Goal: Consume media (video, audio)

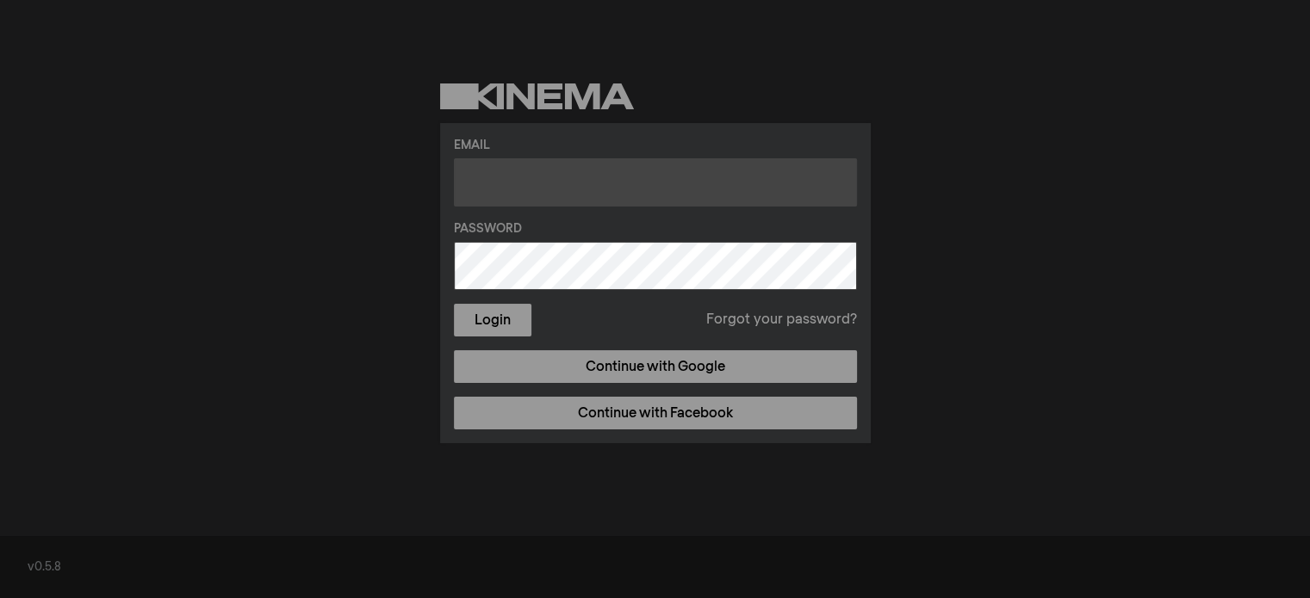
click at [530, 187] on input "text" at bounding box center [655, 182] width 403 height 48
type input "[EMAIL_ADDRESS][DOMAIN_NAME]"
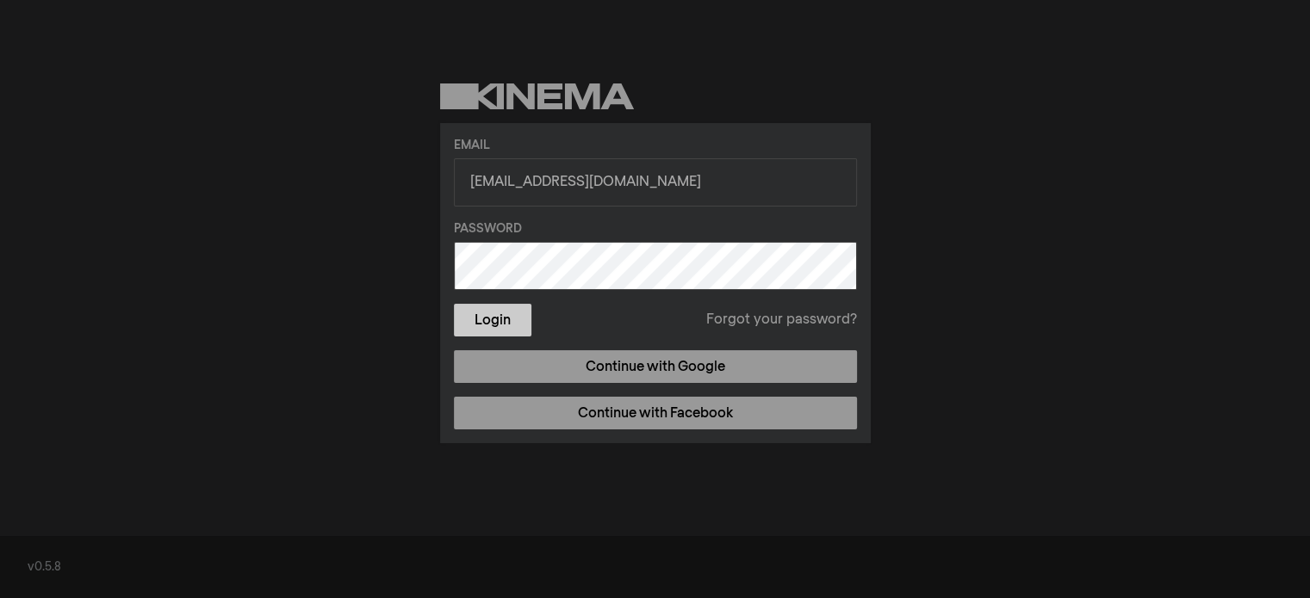
click at [496, 313] on button "Login" at bounding box center [492, 320] width 77 height 33
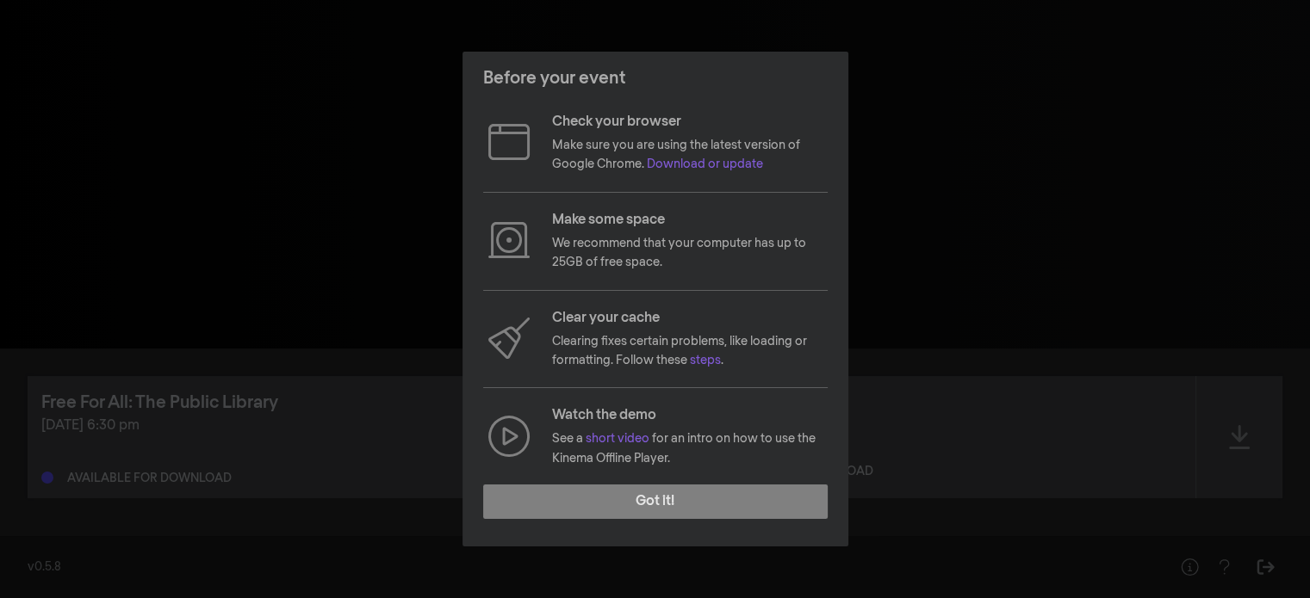
scroll to position [158, 0]
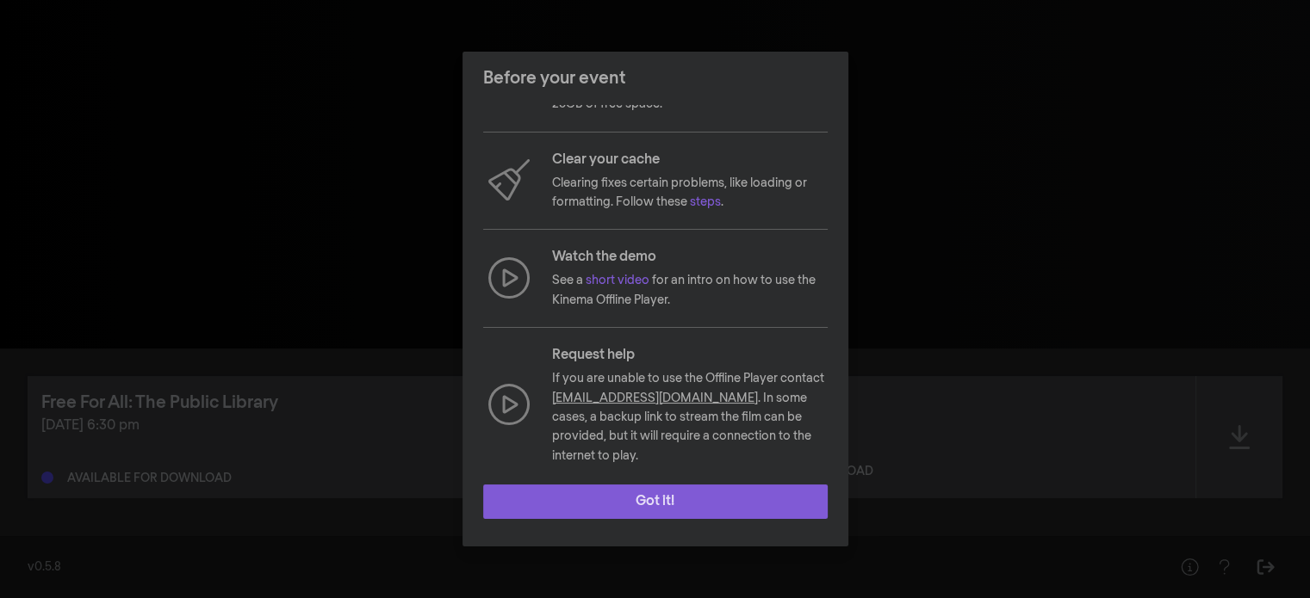
click at [716, 499] on button "Got it!" at bounding box center [655, 502] width 344 height 34
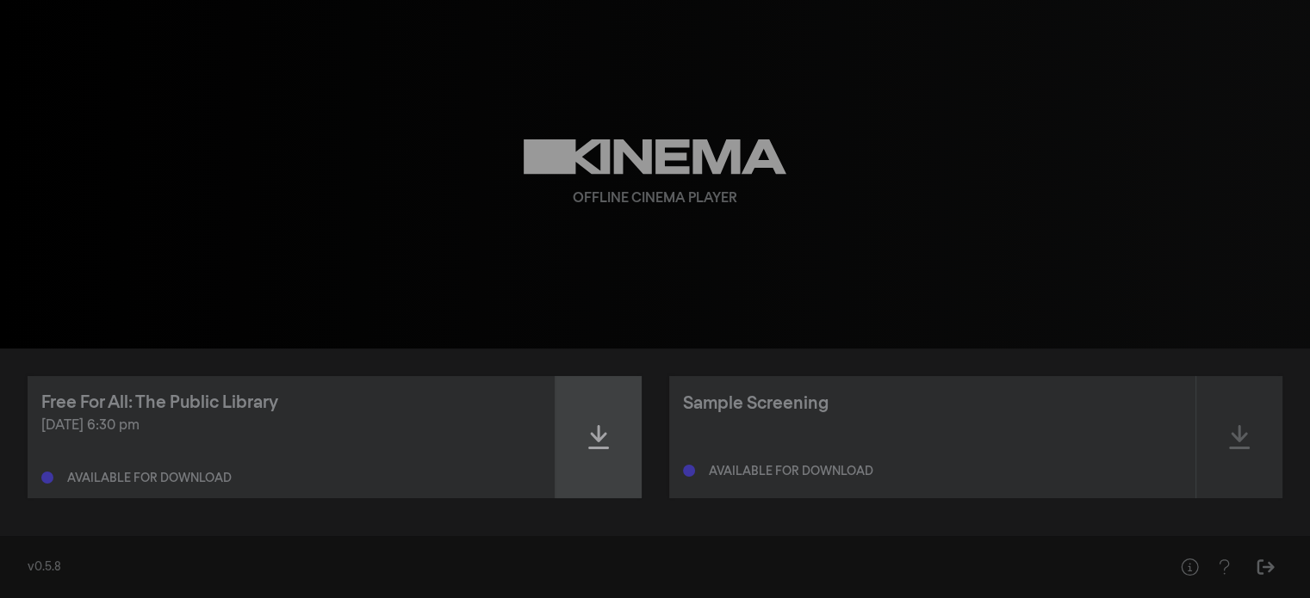
click at [595, 444] on icon at bounding box center [598, 438] width 21 height 28
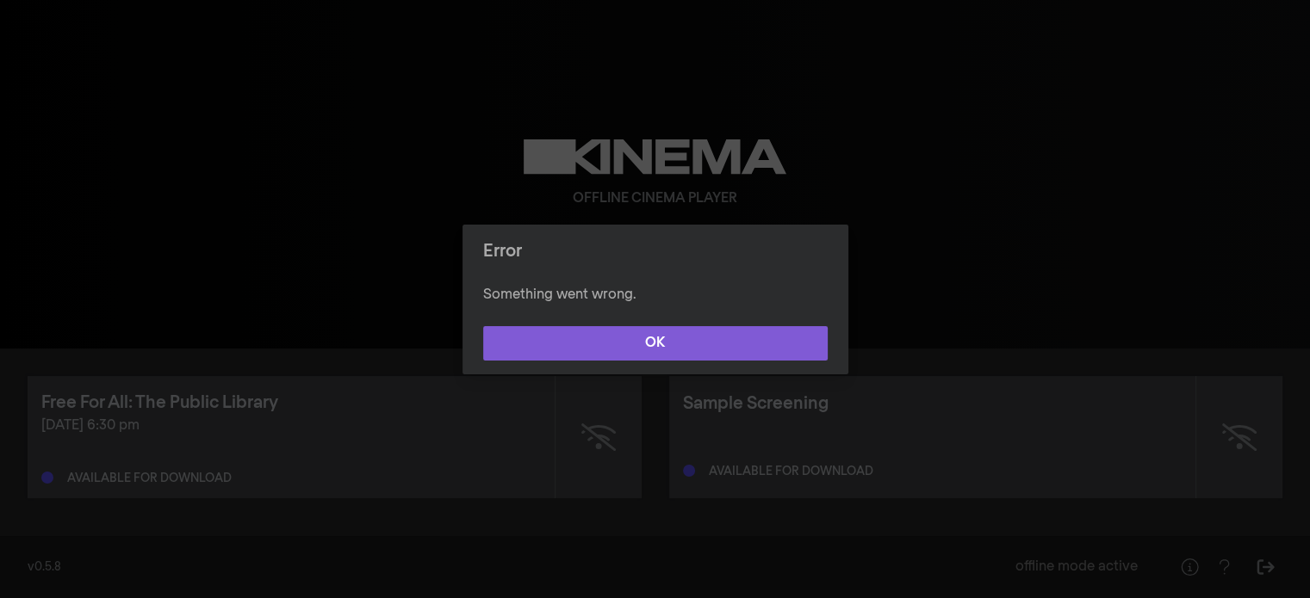
click at [691, 336] on button "OK" at bounding box center [655, 343] width 344 height 34
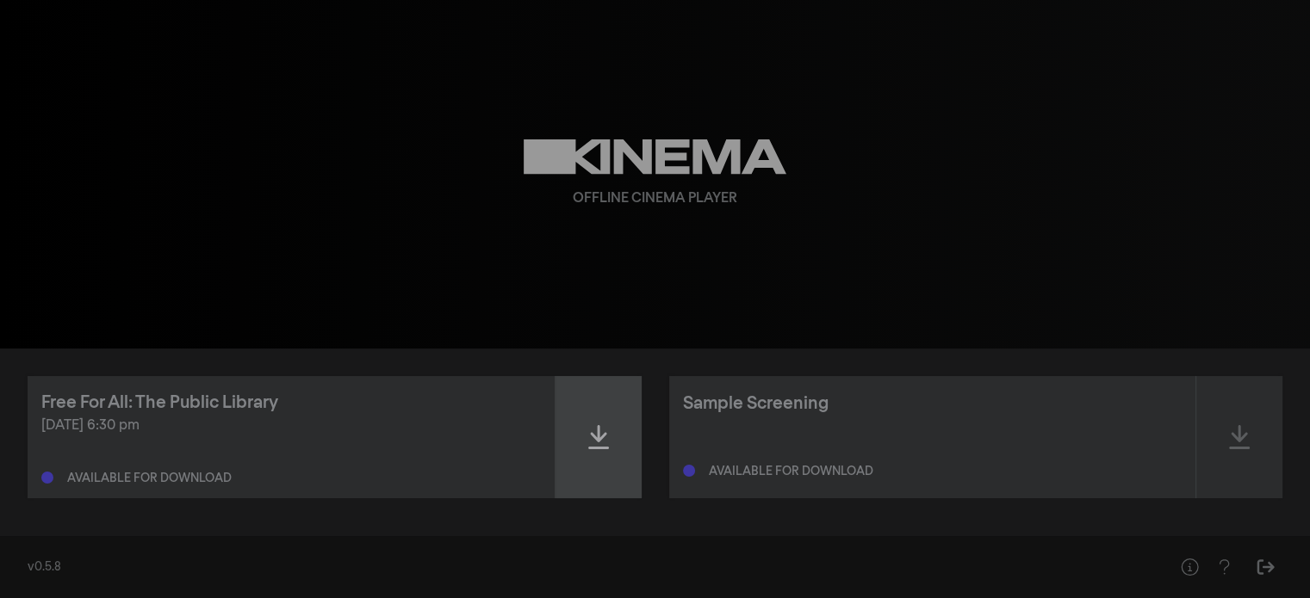
click at [586, 427] on div at bounding box center [598, 437] width 86 height 122
click at [597, 449] on icon at bounding box center [598, 438] width 21 height 28
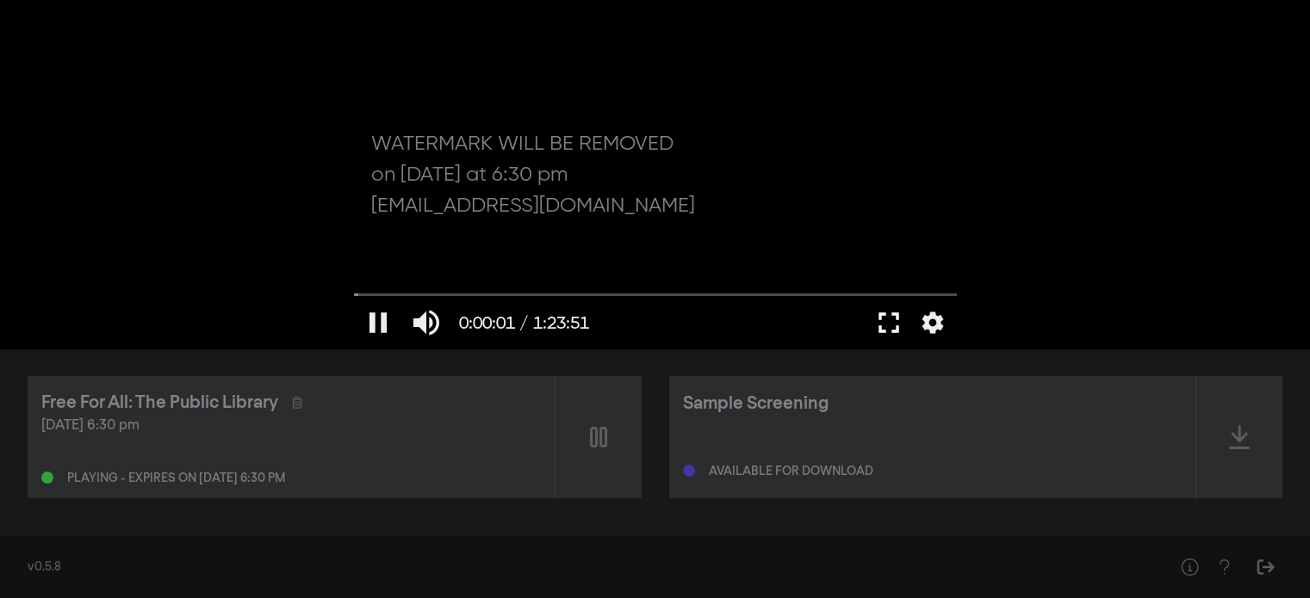
click at [890, 330] on button "fullscreen" at bounding box center [889, 323] width 48 height 52
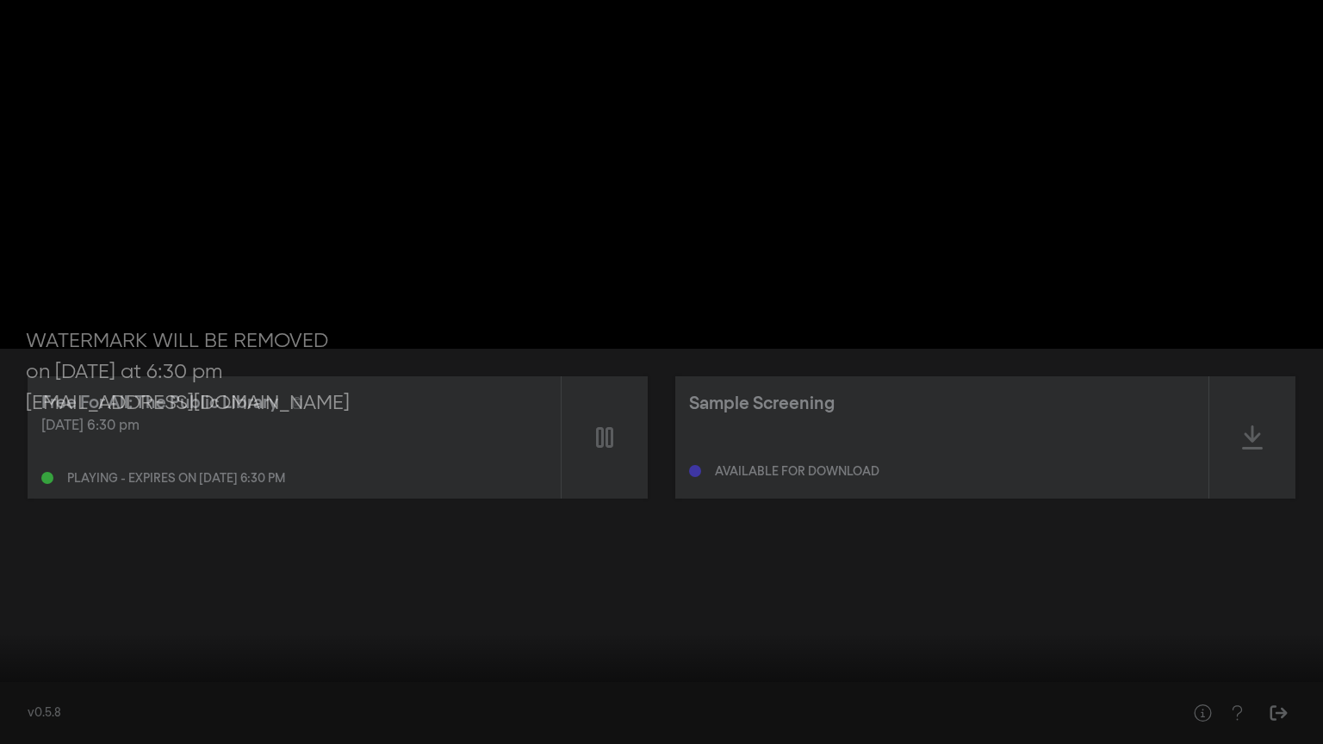
click at [1247, 598] on button "fullscreen_exit" at bounding box center [1246, 718] width 48 height 52
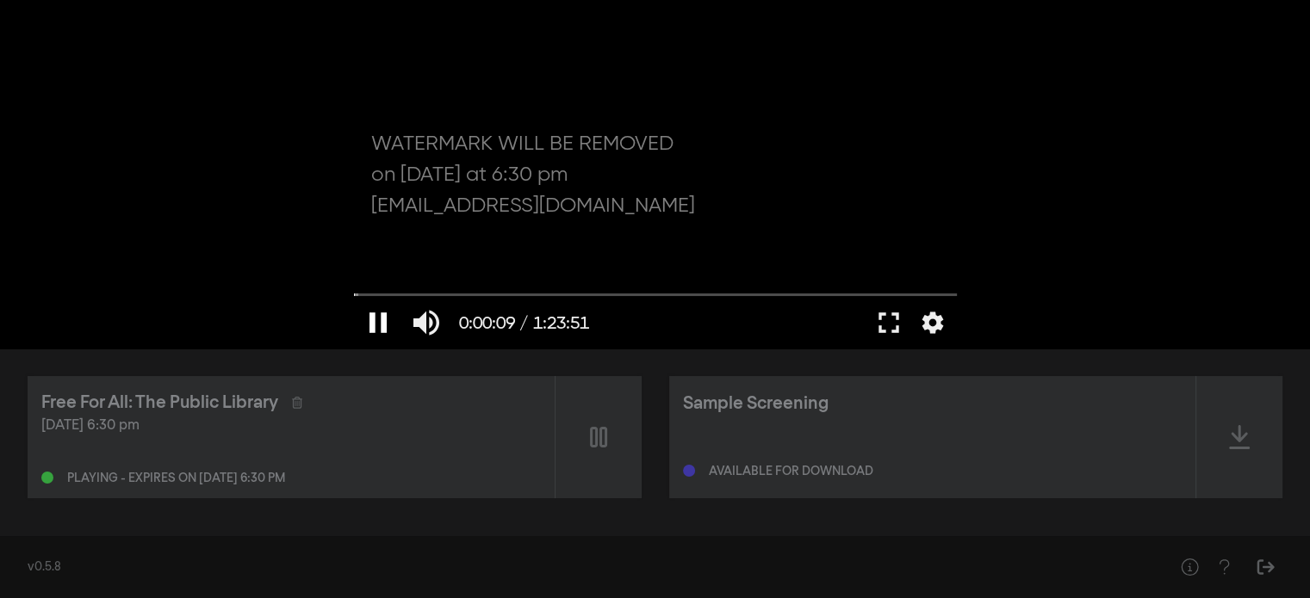
click at [369, 318] on button "pause" at bounding box center [378, 323] width 48 height 52
click at [472, 297] on input "Seek" at bounding box center [655, 294] width 603 height 10
click at [379, 321] on button "play_arrow" at bounding box center [378, 323] width 48 height 52
type input "967.716304"
click at [375, 325] on button "pause" at bounding box center [378, 323] width 48 height 52
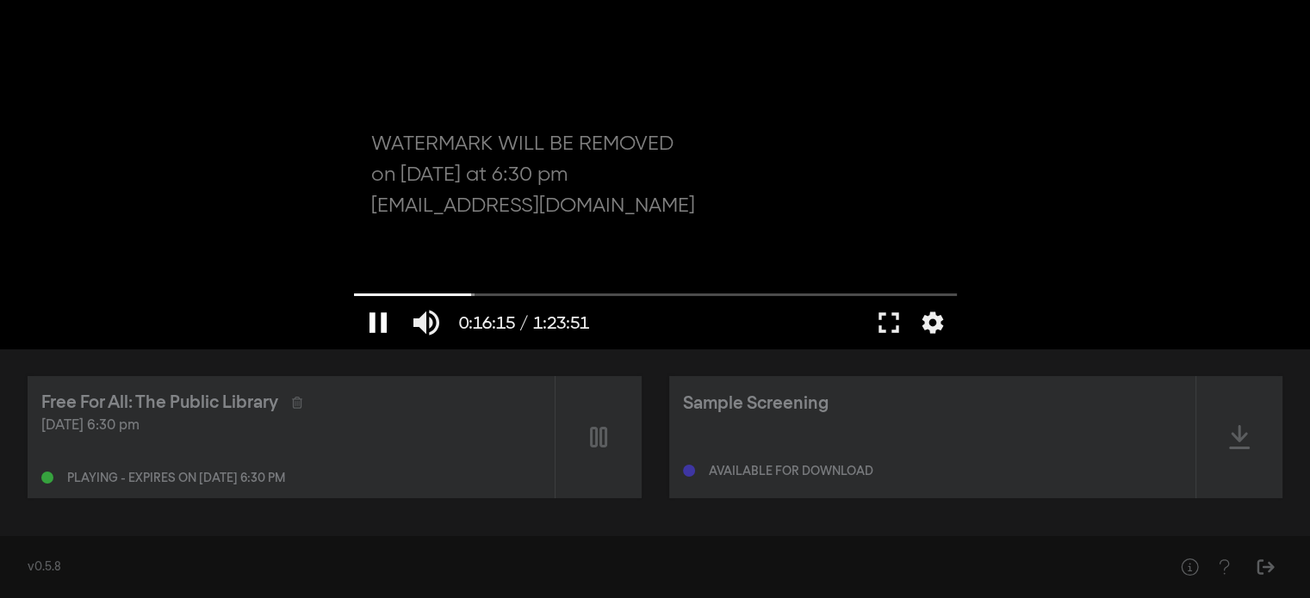
type input "975.923182"
click at [889, 319] on button "fullscreen" at bounding box center [889, 323] width 48 height 52
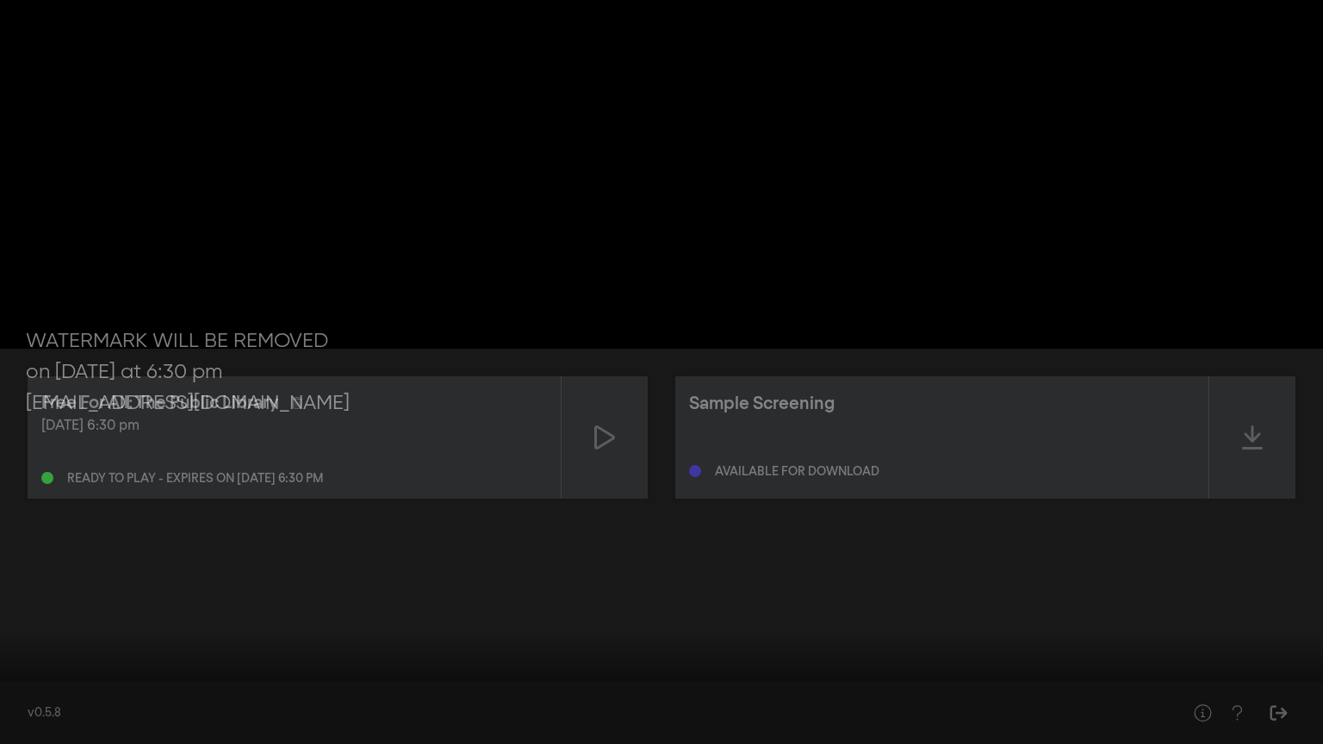
click at [1222, 598] on button "fullscreen_exit" at bounding box center [1246, 718] width 48 height 52
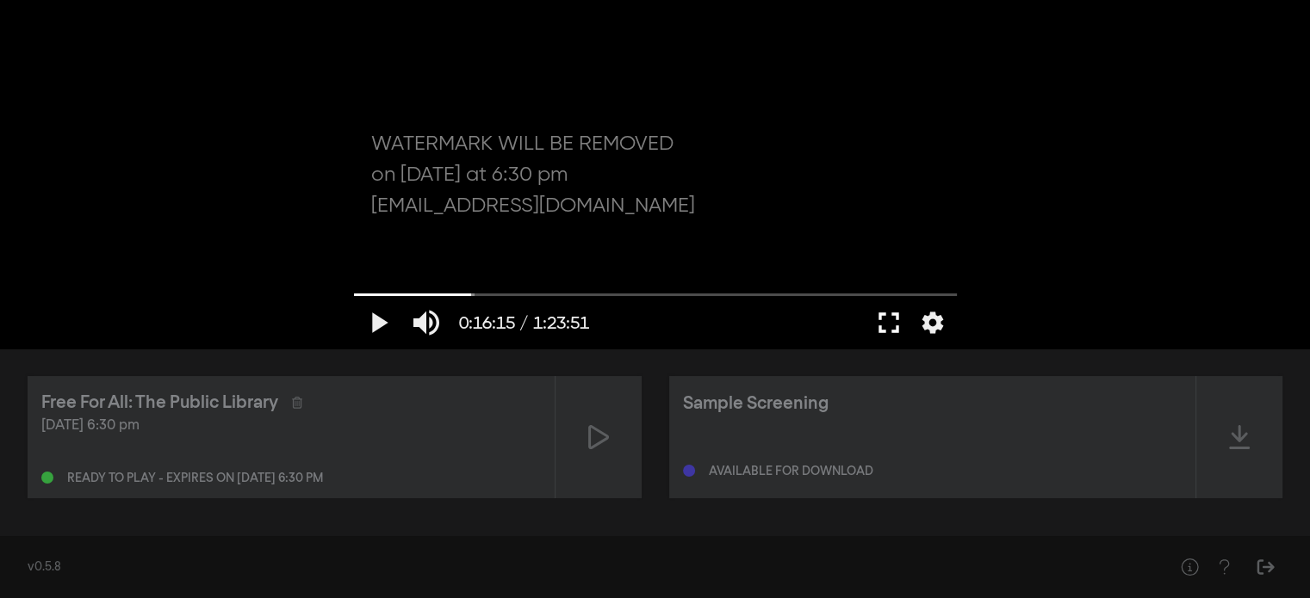
click at [891, 313] on button "fullscreen" at bounding box center [889, 323] width 48 height 52
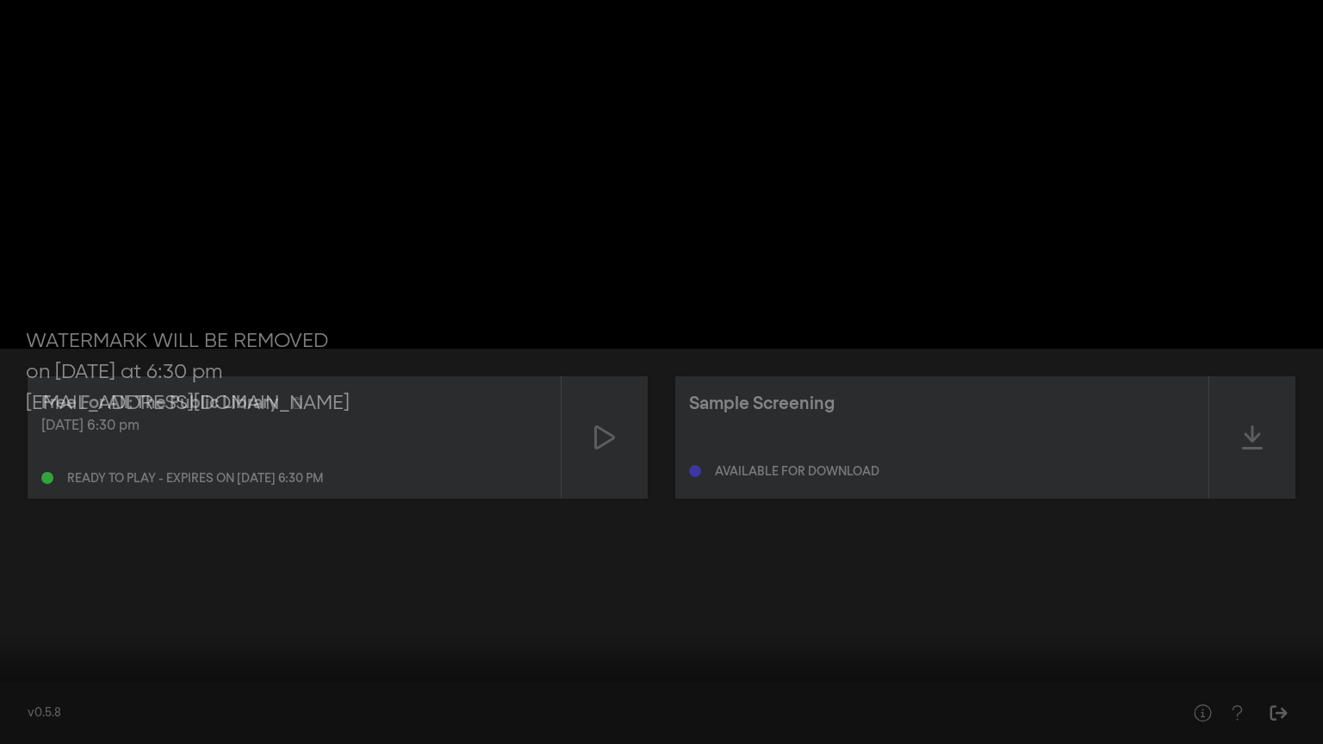
click at [28, 598] on button "play_arrow" at bounding box center [33, 718] width 48 height 52
click at [493, 203] on div at bounding box center [661, 372] width 1323 height 744
click at [10, 598] on input "Seek" at bounding box center [661, 690] width 1305 height 10
click at [31, 598] on button "play_arrow" at bounding box center [33, 718] width 48 height 52
click at [31, 598] on button "pause" at bounding box center [33, 718] width 48 height 52
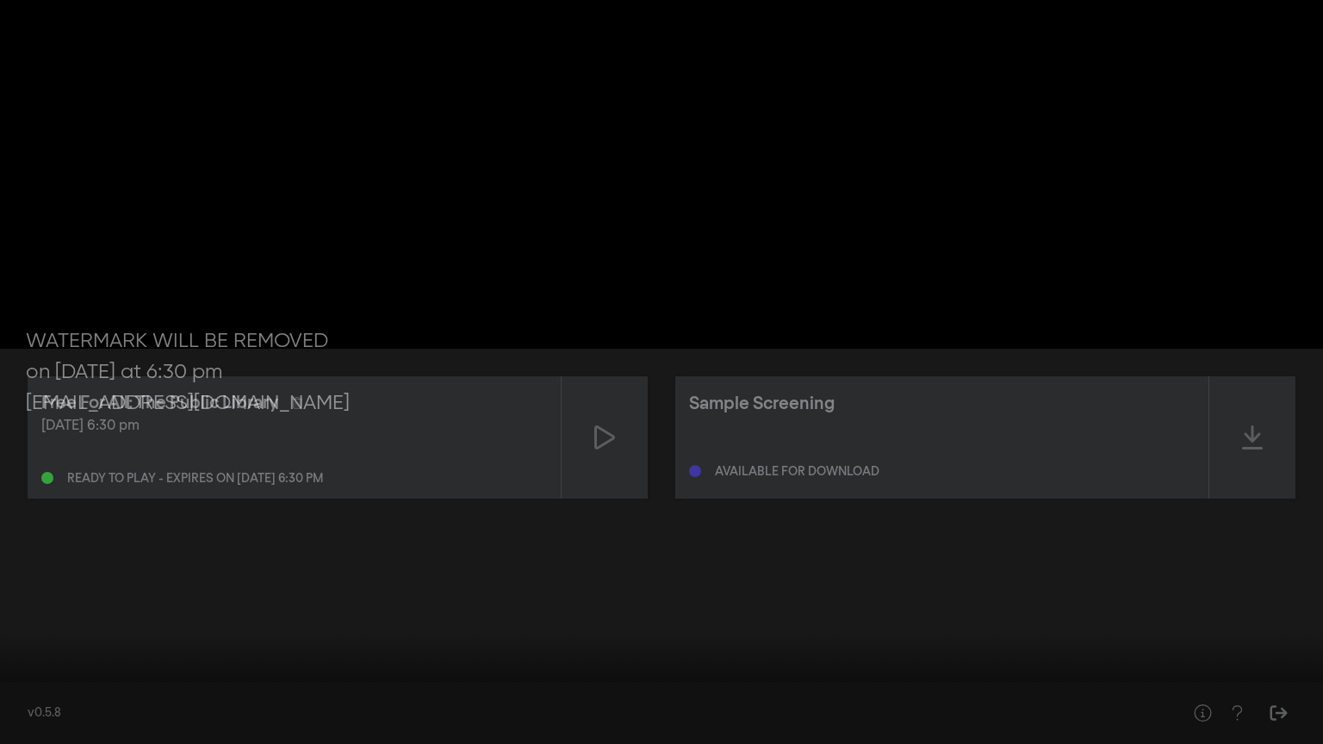
click at [1257, 598] on button "fullscreen_exit" at bounding box center [1246, 718] width 48 height 52
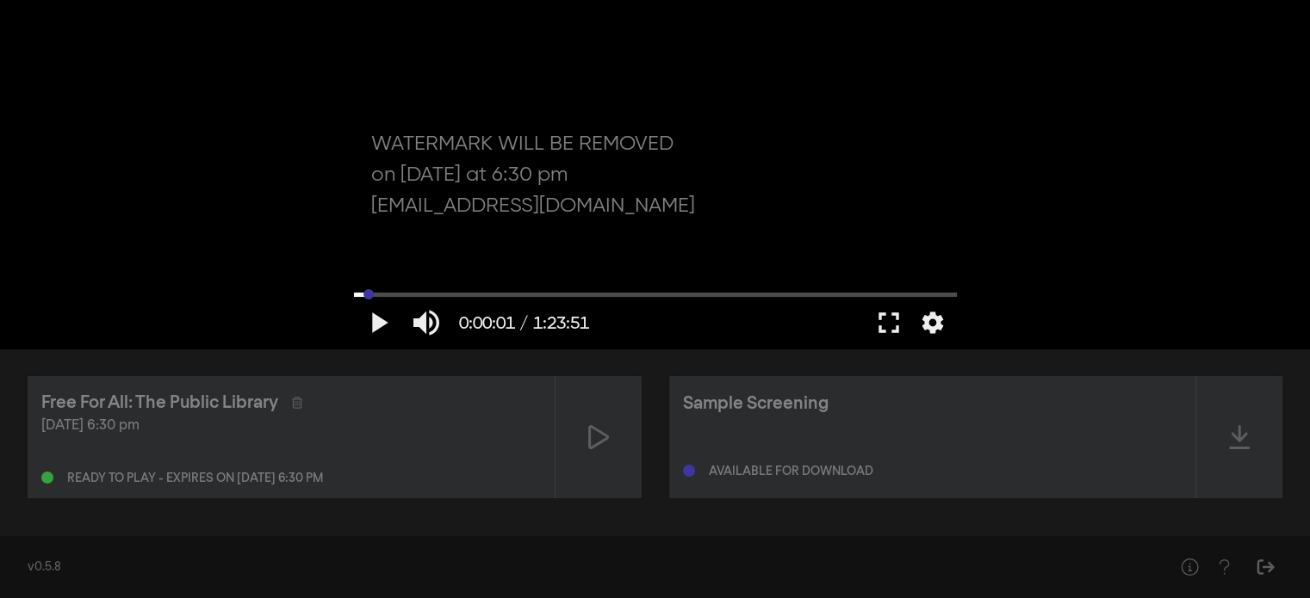
click at [369, 294] on input "Seek" at bounding box center [655, 294] width 603 height 10
drag, startPoint x: 369, startPoint y: 295, endPoint x: 358, endPoint y: 296, distance: 10.4
click at [358, 296] on input "Seek" at bounding box center [655, 294] width 603 height 10
type input "2.925136"
click at [330, 436] on div "[DATE] 6:30 pm" at bounding box center [290, 426] width 499 height 21
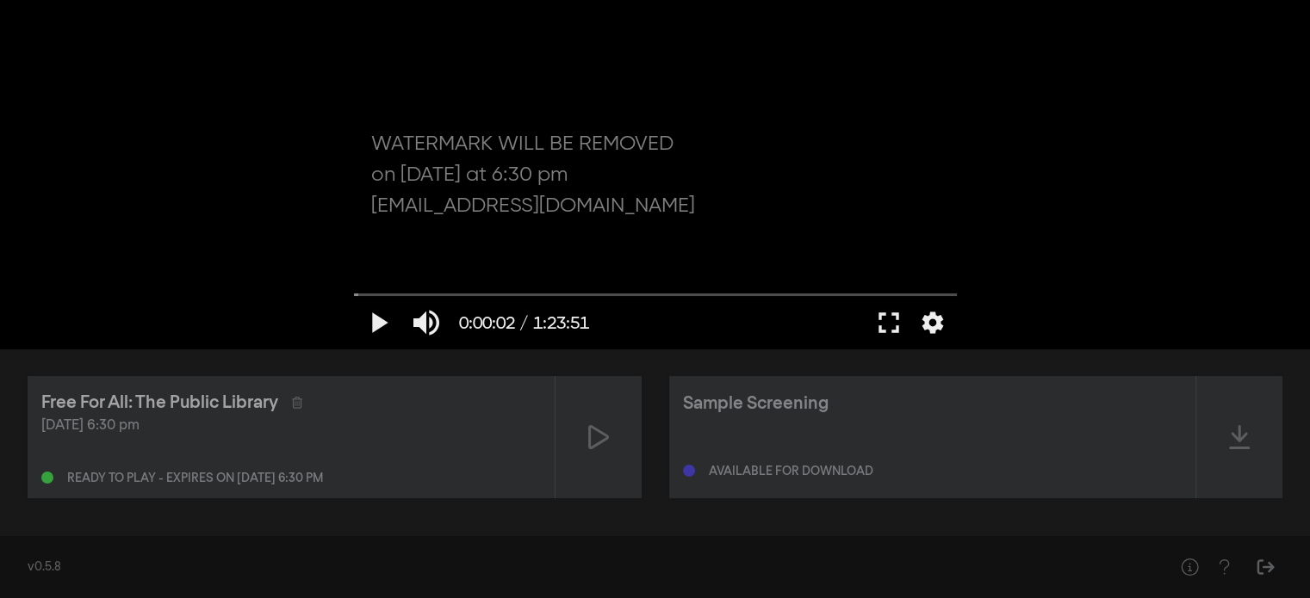
click at [195, 395] on div "Free For All: The Public Library" at bounding box center [159, 403] width 237 height 26
